Goal: Information Seeking & Learning: Check status

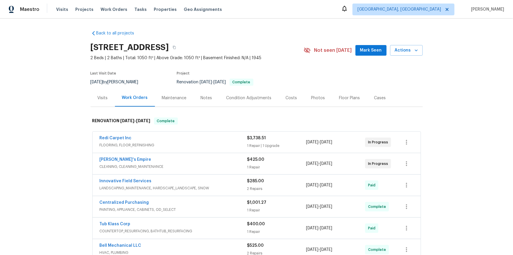
click at [56, 102] on div "Back to all projects 124 Lincoln Ave, Colonia, NJ 07067 2 Beds | 2 Baths | Tota…" at bounding box center [256, 137] width 513 height 236
click at [67, 112] on div "Back to all projects 124 Lincoln Ave, Colonia, NJ 07067 2 Beds | 2 Baths | Tota…" at bounding box center [256, 137] width 513 height 236
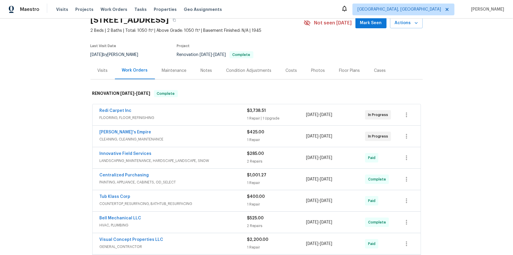
scroll to position [26, 0]
click at [64, 112] on div "Back to all projects 124 Lincoln Ave, Colonia, NJ 07067 2 Beds | 2 Baths | Tota…" at bounding box center [256, 137] width 513 height 236
click at [52, 127] on div "Back to all projects 124 Lincoln Ave, Colonia, NJ 07067 2 Beds | 2 Baths | Tota…" at bounding box center [256, 137] width 513 height 236
click at [70, 64] on div "Back to all projects 124 Lincoln Ave, Colonia, NJ 07067 2 Beds | 2 Baths | Tota…" at bounding box center [256, 137] width 513 height 236
click at [65, 105] on div "Back to all projects 124 Lincoln Ave, Colonia, NJ 07067 2 Beds | 2 Baths | Tota…" at bounding box center [256, 137] width 513 height 236
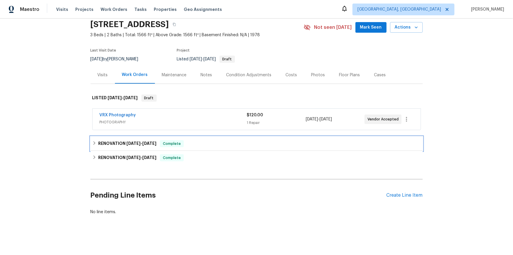
click at [101, 141] on h6 "RENOVATION [DATE] - [DATE]" at bounding box center [127, 143] width 58 height 7
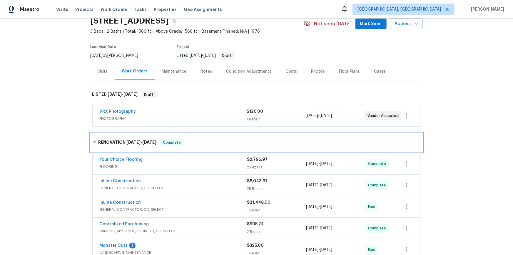
scroll to position [142, 0]
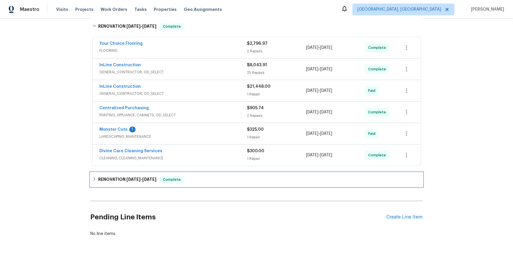
drag, startPoint x: 98, startPoint y: 180, endPoint x: 81, endPoint y: 179, distance: 16.5
click at [98, 180] on h6 "RENOVATION 7/23/25 - 8/29/25" at bounding box center [127, 179] width 58 height 7
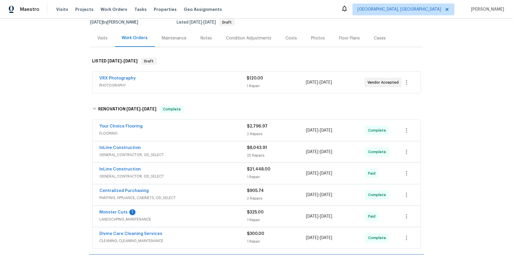
scroll to position [0, 0]
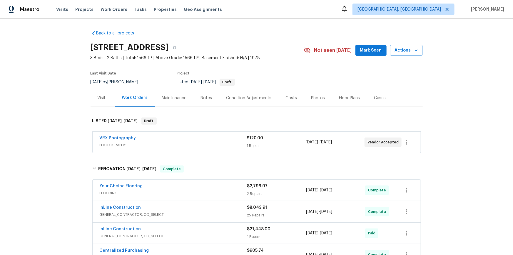
click at [63, 94] on div "Back to all projects 5533 Satel Dr, Orlando, FL 32810 3 Beds | 2 Baths | Total:…" at bounding box center [256, 137] width 513 height 236
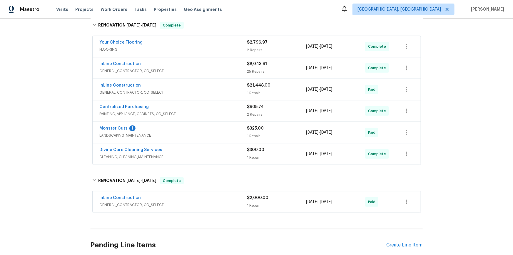
click at [65, 96] on div "Back to all projects 5533 Satel Dr, Orlando, FL 32810 3 Beds | 2 Baths | Total:…" at bounding box center [256, 137] width 513 height 236
click at [71, 105] on div "Back to all projects 5533 Satel Dr, Orlando, FL 32810 3 Beds | 2 Baths | Total:…" at bounding box center [256, 137] width 513 height 236
click at [48, 117] on div "Back to all projects 5533 Satel Dr, Orlando, FL 32810 3 Beds | 2 Baths | Total:…" at bounding box center [256, 137] width 513 height 236
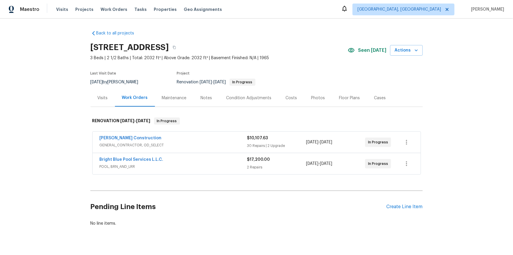
click at [57, 126] on div "Back to all projects 3646 E Arcadia Ave, Mesa, AZ 85206 3 Beds | 2 1/2 Baths | …" at bounding box center [256, 137] width 513 height 236
click at [152, 158] on link "Bright Blue Pool Services L.L.C." at bounding box center [132, 159] width 64 height 4
click at [403, 164] on icon "button" at bounding box center [406, 163] width 7 height 7
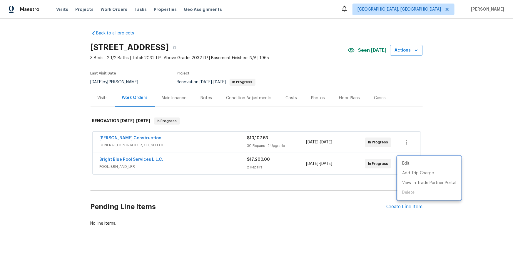
drag, startPoint x: 361, startPoint y: 185, endPoint x: 368, endPoint y: 179, distance: 8.8
click at [363, 184] on div at bounding box center [256, 127] width 513 height 255
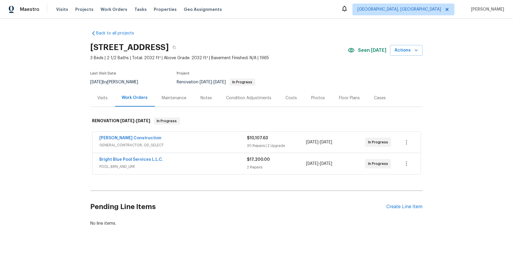
click at [375, 164] on span "In Progress" at bounding box center [379, 164] width 22 height 6
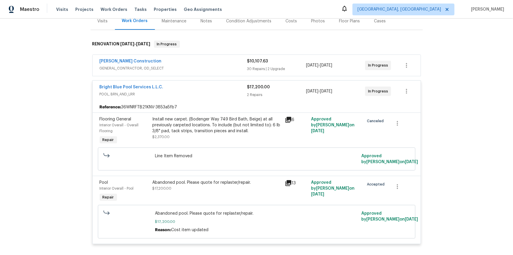
scroll to position [80, 0]
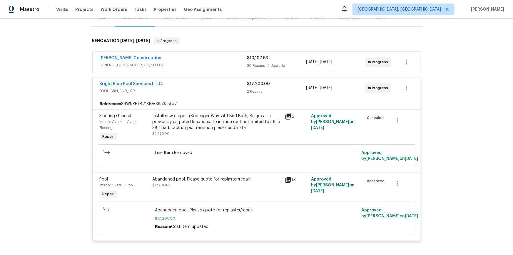
click at [288, 180] on icon at bounding box center [288, 179] width 7 height 7
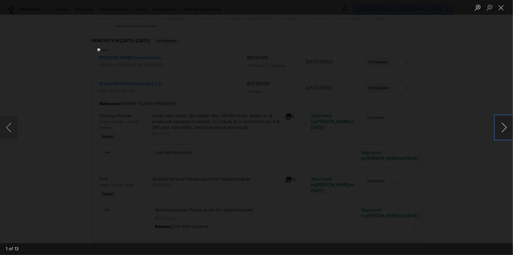
click at [507, 127] on button "Next image" at bounding box center [504, 128] width 18 height 24
click at [6, 126] on button "Previous image" at bounding box center [9, 128] width 18 height 24
click at [500, 10] on button "Close lightbox" at bounding box center [501, 7] width 12 height 10
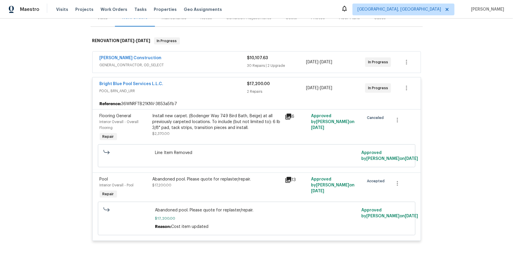
click at [291, 178] on div "13" at bounding box center [296, 179] width 23 height 7
click at [289, 179] on icon at bounding box center [289, 180] width 6 height 6
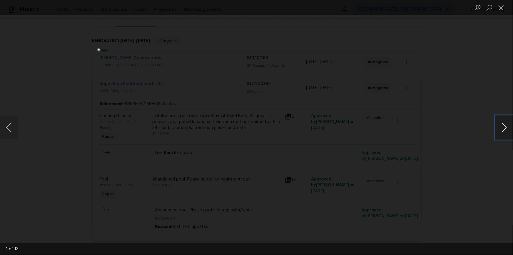
click at [500, 128] on button "Next image" at bounding box center [504, 128] width 18 height 24
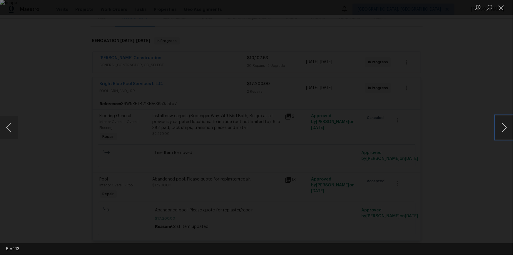
click at [513, 127] on button "Next image" at bounding box center [504, 128] width 18 height 24
click at [511, 127] on button "Next image" at bounding box center [504, 128] width 18 height 24
drag, startPoint x: 498, startPoint y: 9, endPoint x: 493, endPoint y: 12, distance: 6.2
click at [498, 9] on button "Close lightbox" at bounding box center [501, 7] width 12 height 10
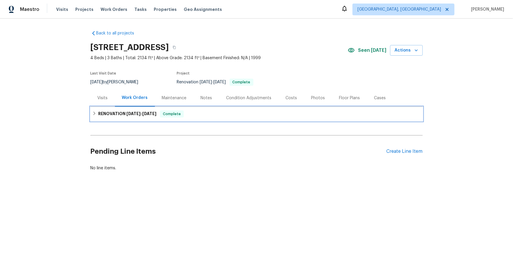
click at [96, 113] on div "RENOVATION [DATE] - [DATE] Complete" at bounding box center [256, 113] width 329 height 7
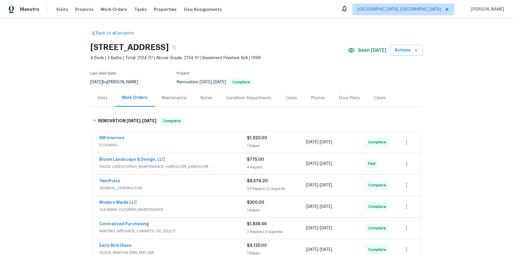
click at [57, 107] on div "Back to all projects [STREET_ADDRESS] 4 Beds | 3 Baths | Total: 2134 ft² | Abov…" at bounding box center [256, 137] width 513 height 236
click at [70, 92] on div "Back to all projects [STREET_ADDRESS] 4 Beds | 3 Baths | Total: 2134 ft² | Abov…" at bounding box center [256, 137] width 513 height 236
click at [54, 98] on div "Back to all projects [STREET_ADDRESS] 4 Beds | 3 Baths | Total: 2134 ft² | Abov…" at bounding box center [256, 137] width 513 height 236
click at [85, 84] on div "Back to all projects [STREET_ADDRESS] 4 Beds | 3 Baths | Total: 2134 ft² | Abov…" at bounding box center [256, 137] width 513 height 236
click at [64, 97] on div "Back to all projects [STREET_ADDRESS] 4 Beds | 3 Baths | Total: 2134 ft² | Abov…" at bounding box center [256, 137] width 513 height 236
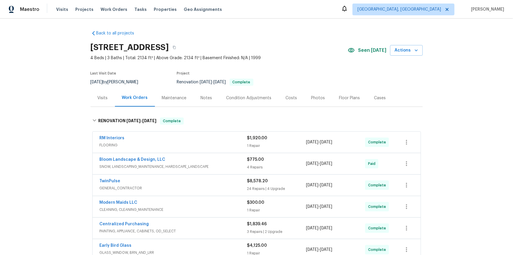
click at [60, 59] on div "Back to all projects [STREET_ADDRESS] 4 Beds | 3 Baths | Total: 2134 ft² | Abov…" at bounding box center [256, 137] width 513 height 236
click at [49, 143] on div "Back to all projects [STREET_ADDRESS] 4 Beds | 3 Baths | Total: 2134 ft² | Abov…" at bounding box center [256, 137] width 513 height 236
click at [77, 74] on div "Back to all projects 2901 Piney Ct, Raleigh, NC 27603 4 Beds | 3 Baths | Total:…" at bounding box center [256, 137] width 513 height 236
click at [38, 126] on div "Back to all projects 2901 Piney Ct, Raleigh, NC 27603 4 Beds | 3 Baths | Total:…" at bounding box center [256, 137] width 513 height 236
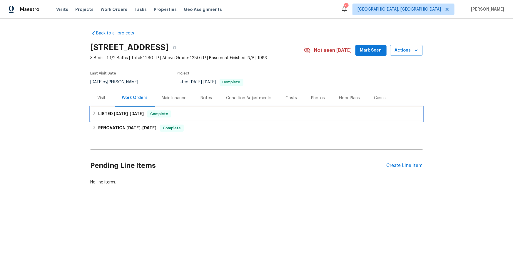
click at [95, 112] on div "LISTED [DATE] - [DATE] Complete" at bounding box center [256, 113] width 329 height 7
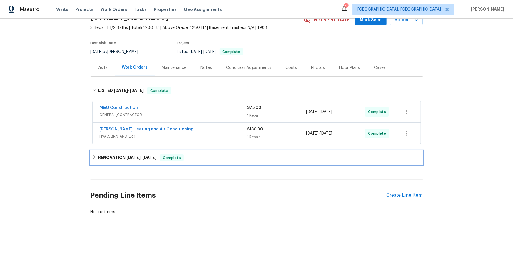
drag, startPoint x: 90, startPoint y: 150, endPoint x: 94, endPoint y: 176, distance: 26.2
click at [91, 151] on div "RENOVATION [DATE] - [DATE] Complete" at bounding box center [257, 158] width 332 height 14
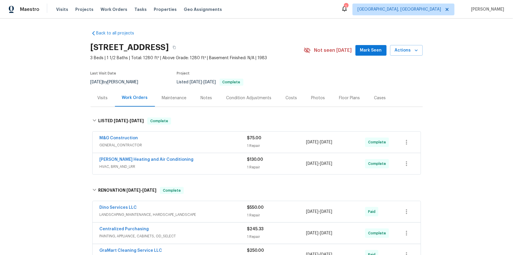
click at [59, 111] on div "Back to all projects [STREET_ADDRESS] 3 Beds | 1 1/2 Baths | Total: 1280 ft² | …" at bounding box center [256, 137] width 513 height 236
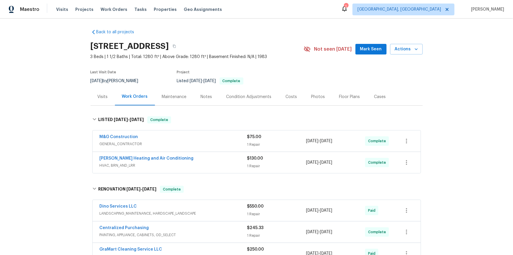
scroll to position [122, 0]
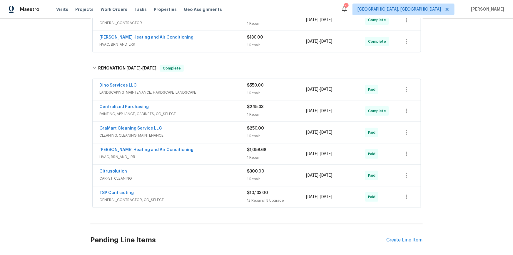
click at [51, 104] on div "Back to all projects [STREET_ADDRESS] 3 Beds | 1 1/2 Baths | Total: 1280 ft² | …" at bounding box center [256, 137] width 513 height 236
click at [30, 119] on div "Back to all projects [STREET_ADDRESS] 3 Beds | 1 1/2 Baths | Total: 1280 ft² | …" at bounding box center [256, 137] width 513 height 236
click at [66, 96] on div "Back to all projects [STREET_ADDRESS] 3 Beds | 1 1/2 Baths | Total: 1280 ft² | …" at bounding box center [256, 137] width 513 height 236
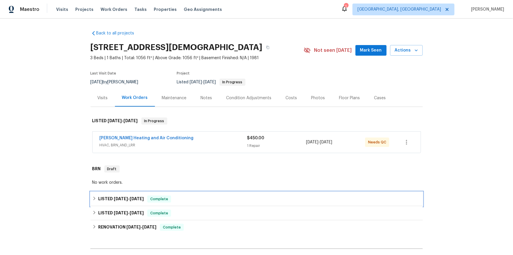
drag, startPoint x: 94, startPoint y: 194, endPoint x: 97, endPoint y: 201, distance: 8.4
click at [95, 196] on div "LISTED 6/12/25 - 6/13/25 Complete" at bounding box center [257, 199] width 332 height 14
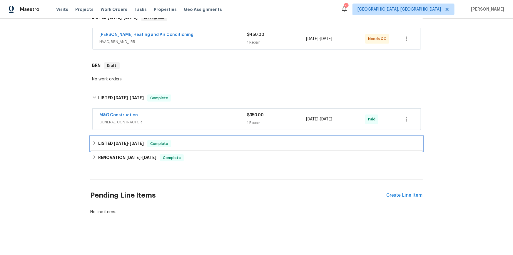
click at [92, 141] on icon at bounding box center [94, 143] width 4 height 4
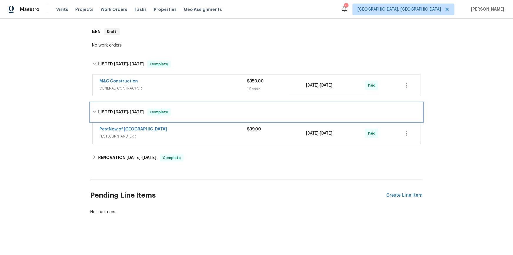
scroll to position [140, 0]
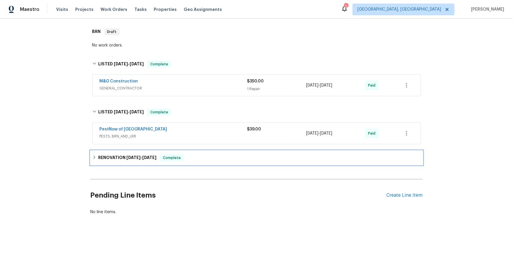
drag, startPoint x: 94, startPoint y: 154, endPoint x: 70, endPoint y: 158, distance: 24.2
click at [94, 155] on icon at bounding box center [94, 157] width 4 height 4
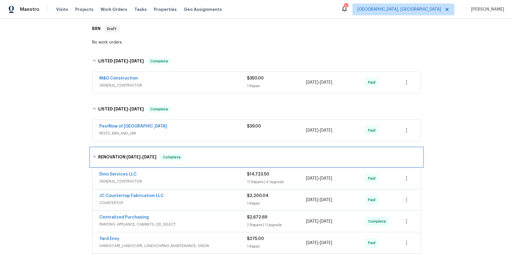
scroll to position [0, 0]
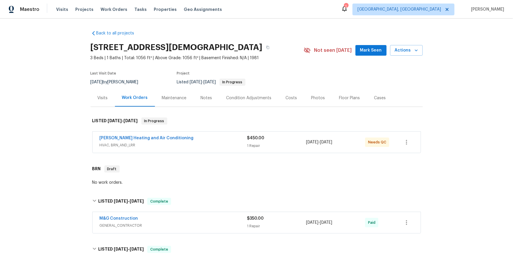
click at [56, 81] on div "Back to all projects 3900 Temple Ct, South Chesterfield, VA 23834 3 Beds | 1 Ba…" at bounding box center [256, 137] width 513 height 236
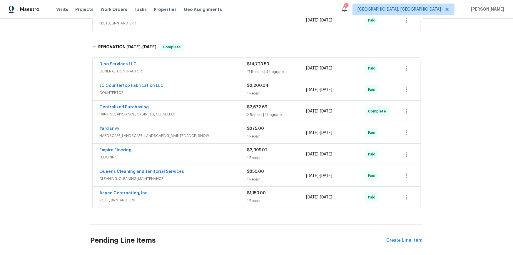
click at [52, 91] on div "Back to all projects 3900 Temple Ct, South Chesterfield, VA 23834 3 Beds | 1 Ba…" at bounding box center [256, 137] width 513 height 236
click at [50, 108] on div "Back to all projects 3900 Temple Ct, South Chesterfield, VA 23834 3 Beds | 1 Ba…" at bounding box center [256, 137] width 513 height 236
